Goal: Transaction & Acquisition: Purchase product/service

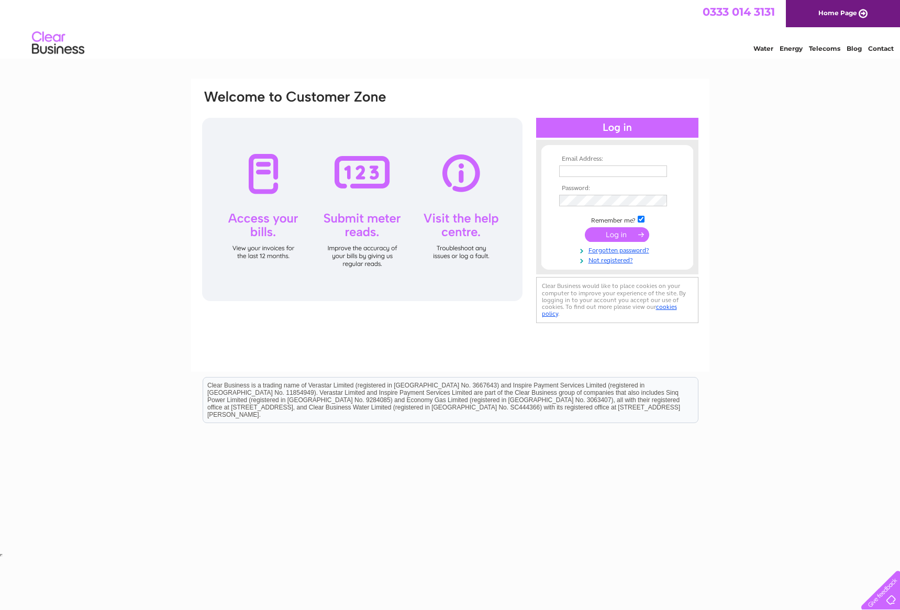
click at [614, 168] on input "text" at bounding box center [613, 171] width 108 height 12
type input "smitaite.zivile@yahoo.com"
click at [585, 228] on input "submit" at bounding box center [617, 235] width 64 height 15
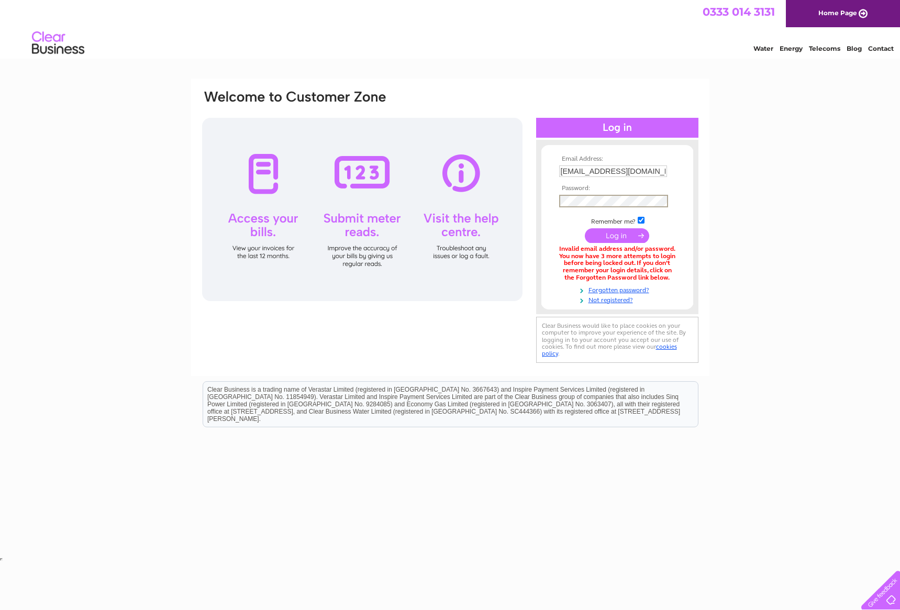
click at [585, 228] on input "submit" at bounding box center [617, 235] width 64 height 15
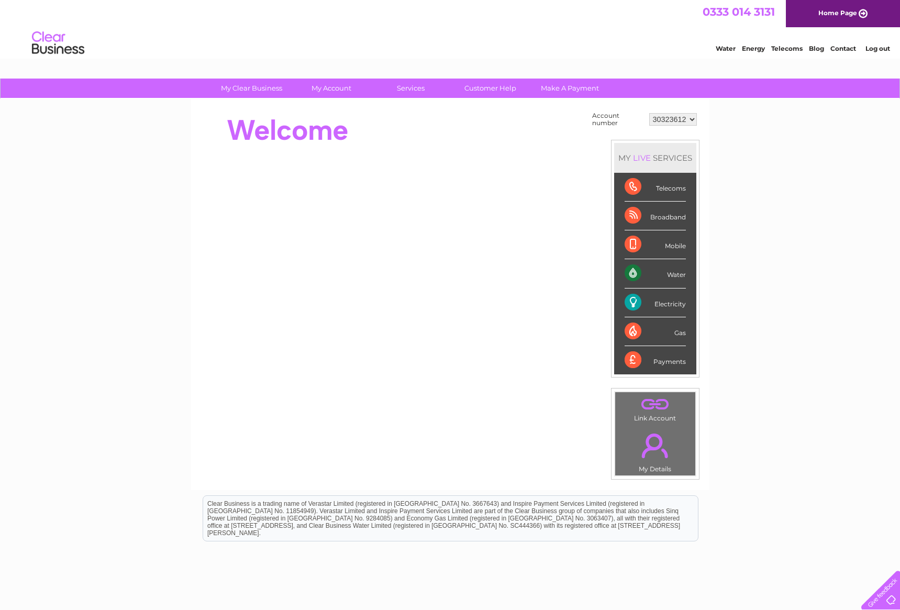
drag, startPoint x: 673, startPoint y: 278, endPoint x: 678, endPoint y: 275, distance: 6.1
click at [673, 278] on div "Water" at bounding box center [655, 273] width 61 height 29
click at [635, 271] on div "Water" at bounding box center [655, 273] width 61 height 29
click at [641, 159] on div "LIVE" at bounding box center [642, 158] width 22 height 10
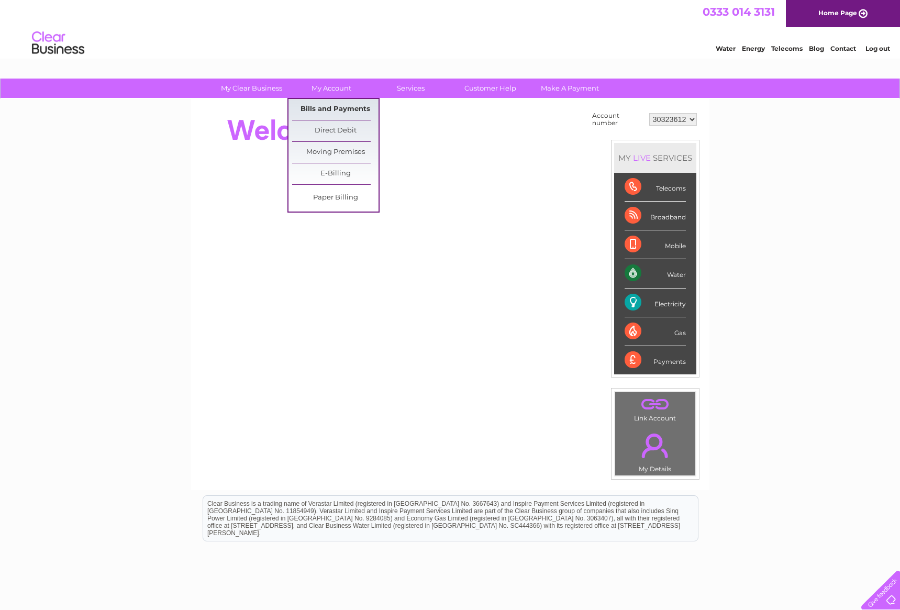
click at [329, 110] on link "Bills and Payments" at bounding box center [335, 109] width 86 height 21
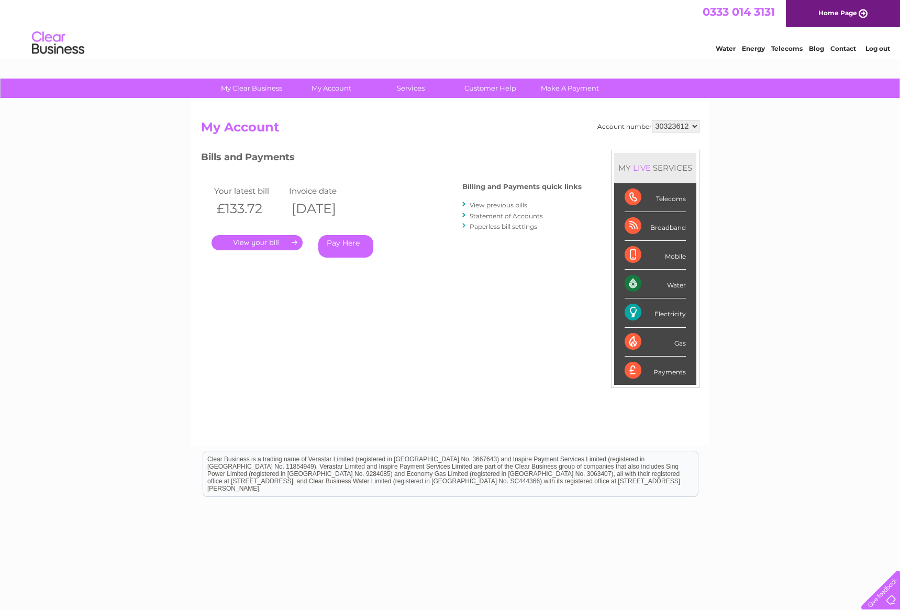
click at [341, 242] on link "Pay Here" at bounding box center [345, 246] width 55 height 23
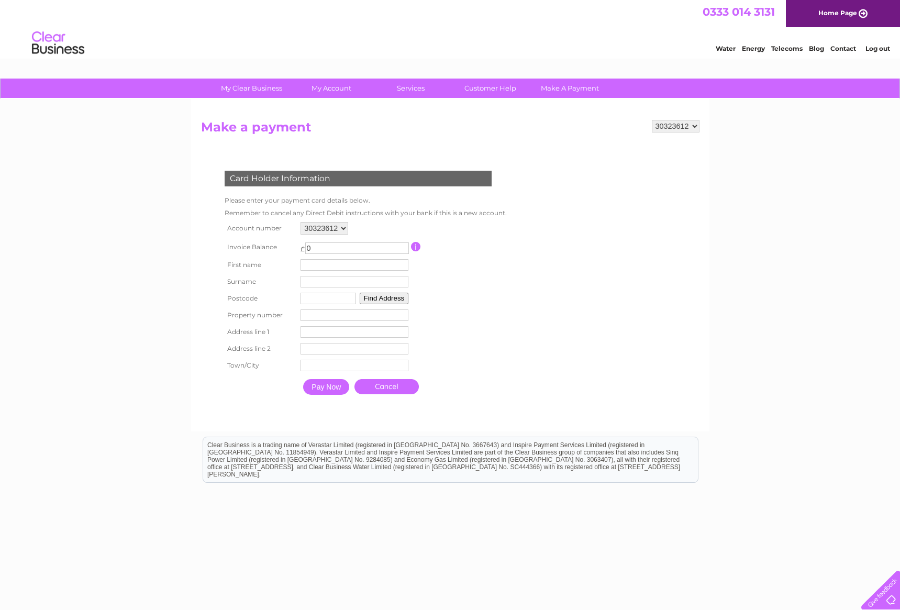
click at [320, 248] on input "0" at bounding box center [357, 248] width 104 height 12
type input "133.72"
click at [314, 266] on input "text" at bounding box center [354, 265] width 108 height 12
click at [309, 265] on input "text" at bounding box center [356, 265] width 109 height 13
type input "Zivile"
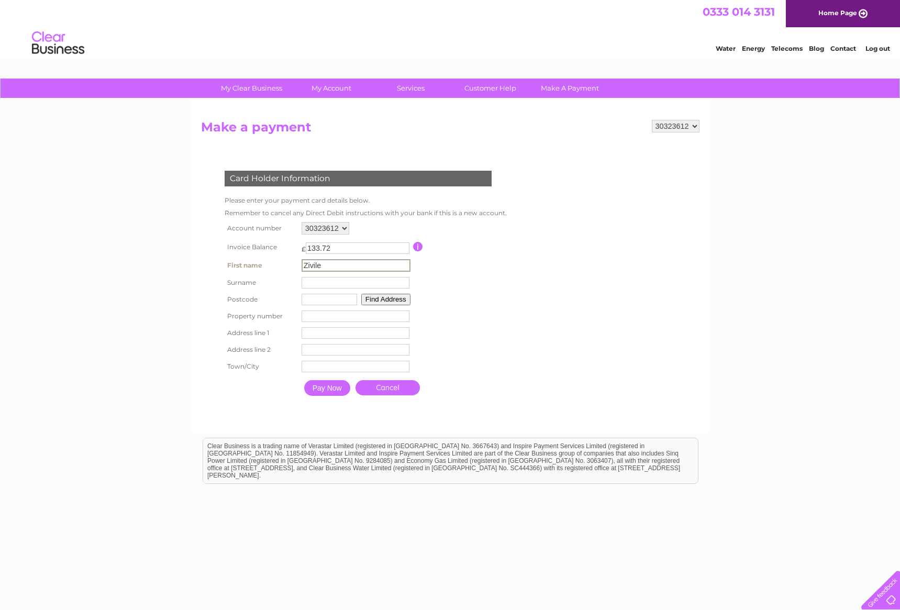
type input "Smitaite"
type input "EH7 5DL"
type input "22"
click at [388, 304] on button "Find Address" at bounding box center [384, 299] width 49 height 12
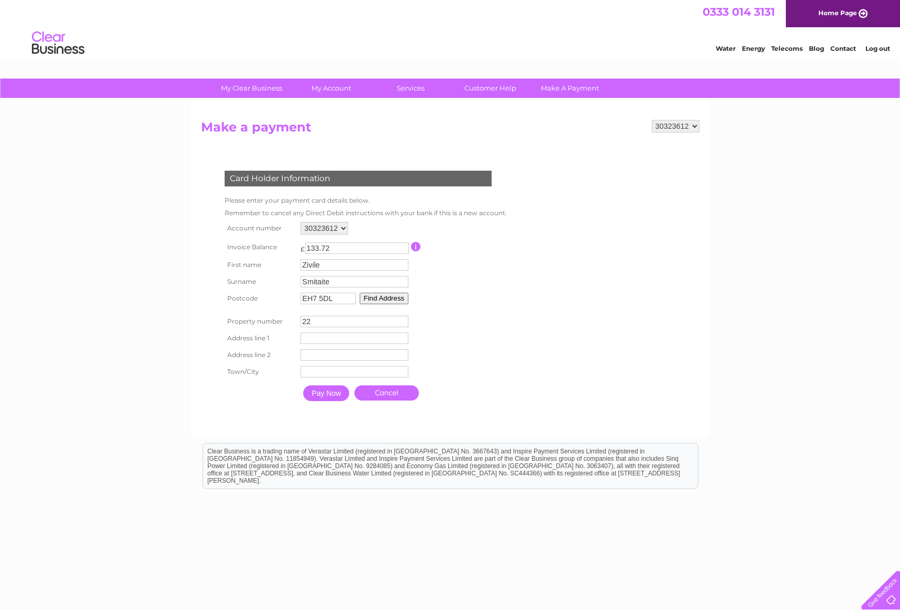
click at [315, 341] on input "text" at bounding box center [354, 338] width 108 height 12
type input "22 Montrose Terrace"
type input "Edinburgh"
click at [336, 392] on input "Pay Now" at bounding box center [326, 393] width 46 height 16
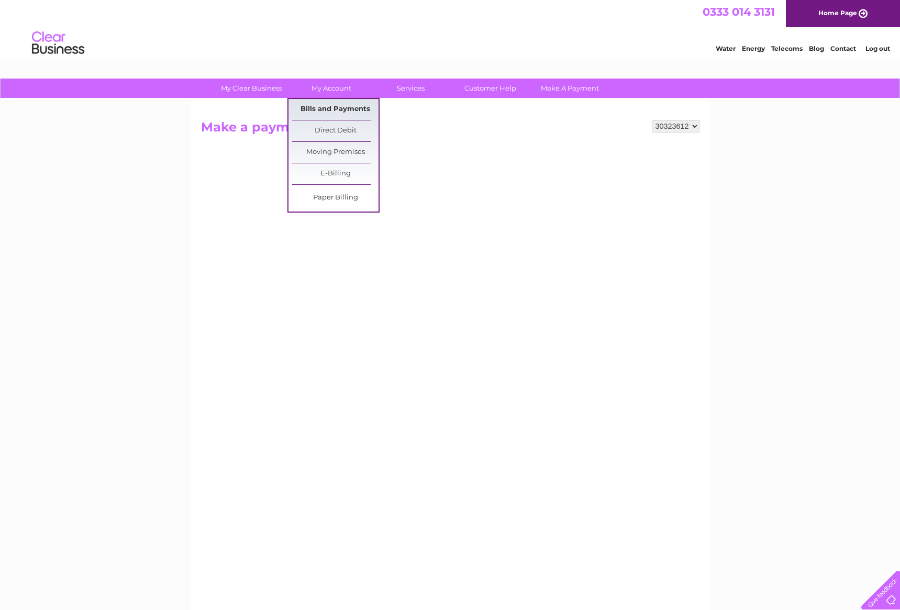
click at [329, 103] on link "Bills and Payments" at bounding box center [335, 109] width 86 height 21
click at [329, 108] on link "Bills and Payments" at bounding box center [335, 109] width 86 height 21
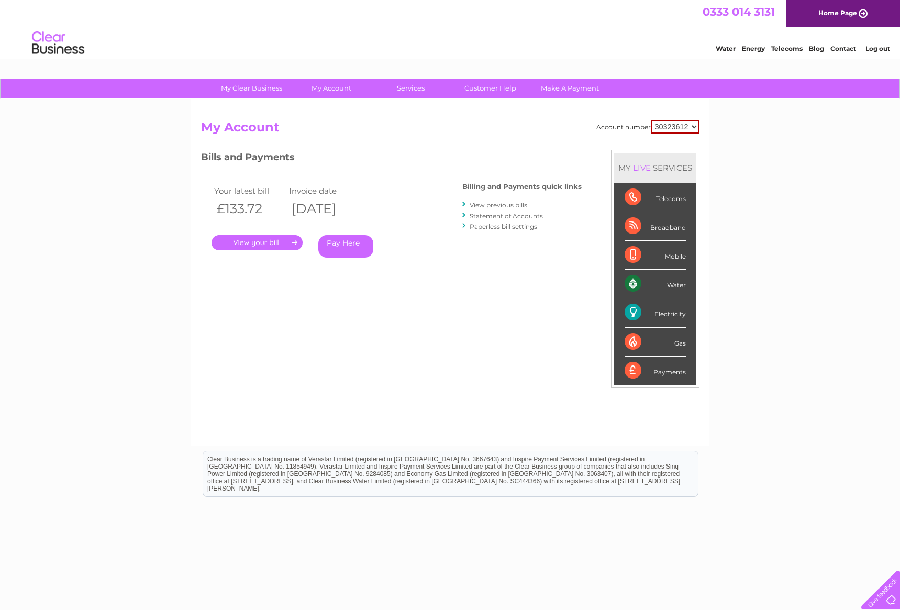
click at [265, 244] on link "." at bounding box center [256, 242] width 91 height 15
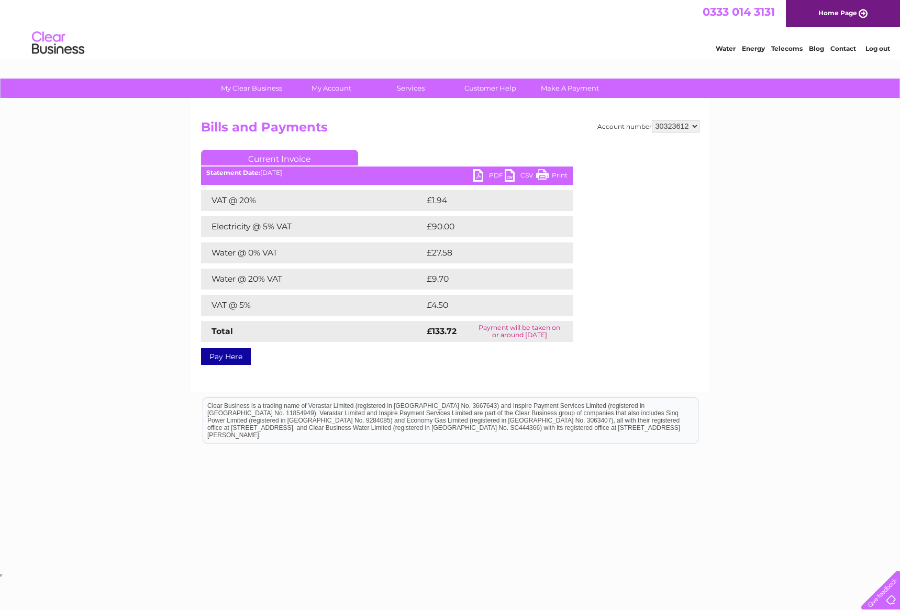
click at [238, 353] on link "Pay Here" at bounding box center [226, 356] width 50 height 17
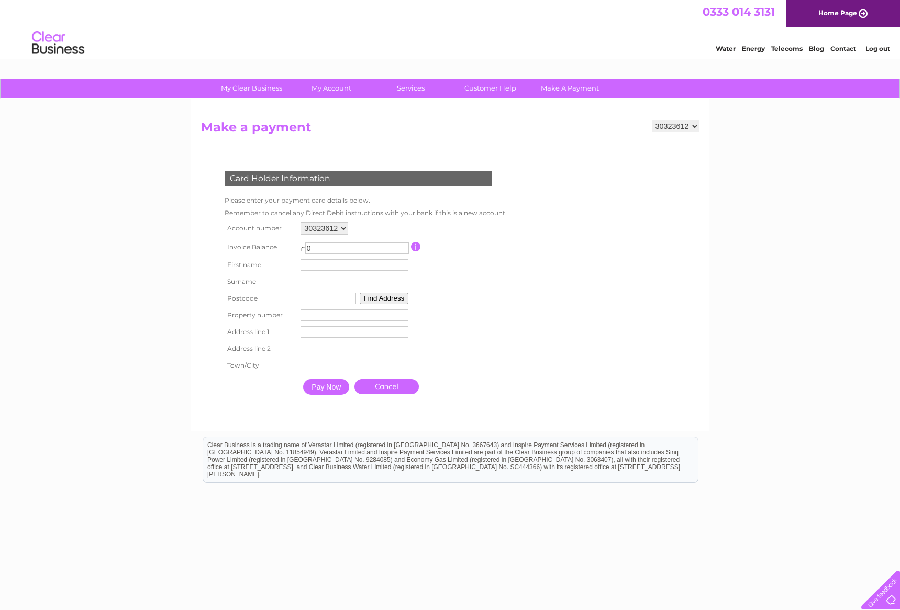
click at [314, 250] on input "0" at bounding box center [357, 248] width 104 height 12
type input "133.72"
click at [314, 265] on input "text" at bounding box center [356, 265] width 109 height 13
type input "Zivile"
type input "Smitaite"
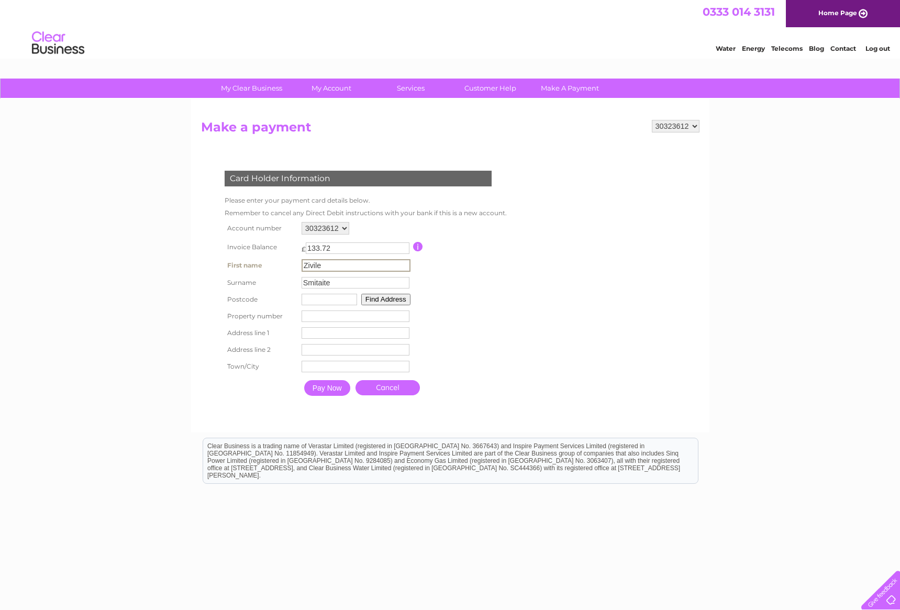
type input "EH7 5DL"
type input "22"
click at [383, 300] on button "Find Address" at bounding box center [384, 299] width 49 height 12
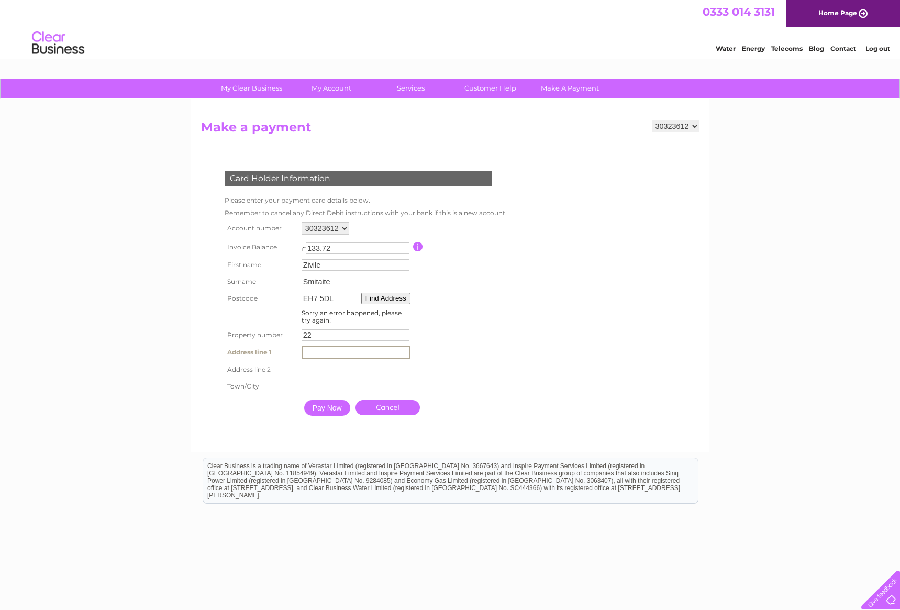
click at [327, 348] on input "text" at bounding box center [356, 352] width 109 height 13
type input "[STREET_ADDRESS]"
type input "[GEOGRAPHIC_DATA]"
drag, startPoint x: 341, startPoint y: 409, endPoint x: 341, endPoint y: 17, distance: 392.1
click at [341, 409] on input "Pay Now" at bounding box center [326, 407] width 46 height 16
